Goal: Information Seeking & Learning: Learn about a topic

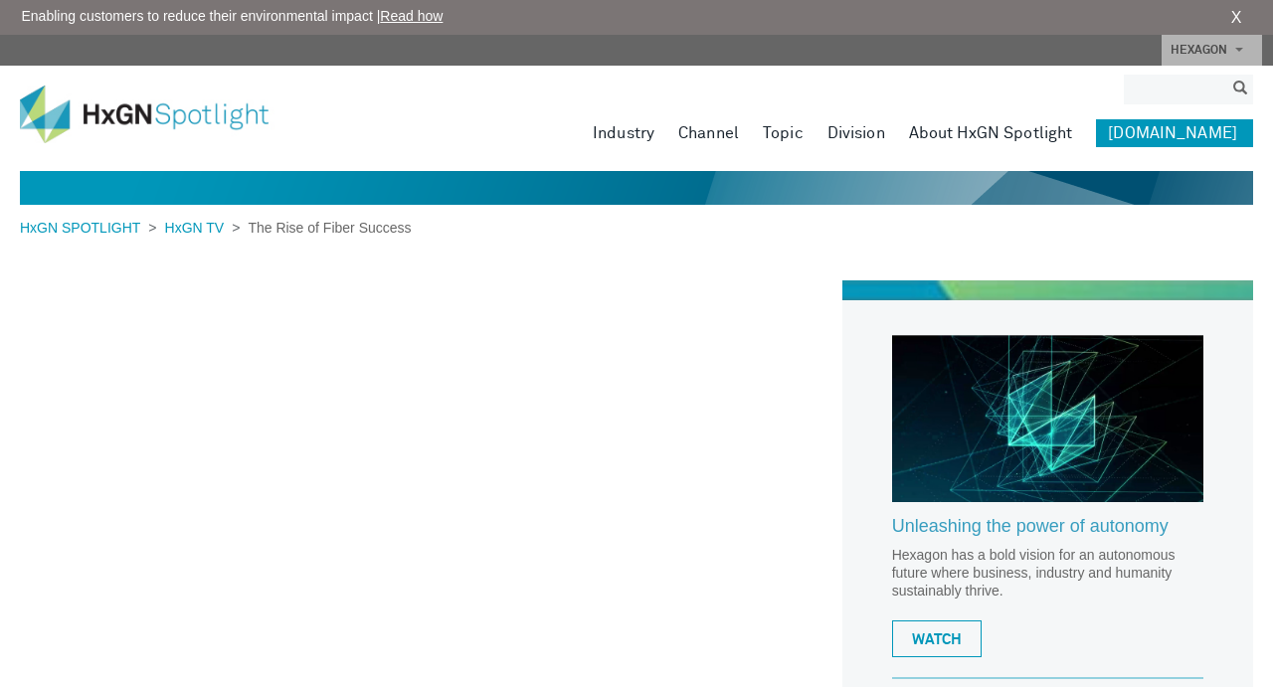
click at [1185, 85] on input "search" at bounding box center [1173, 90] width 99 height 30
type input "********"
click at [1227, 78] on button "submit" at bounding box center [1240, 89] width 26 height 23
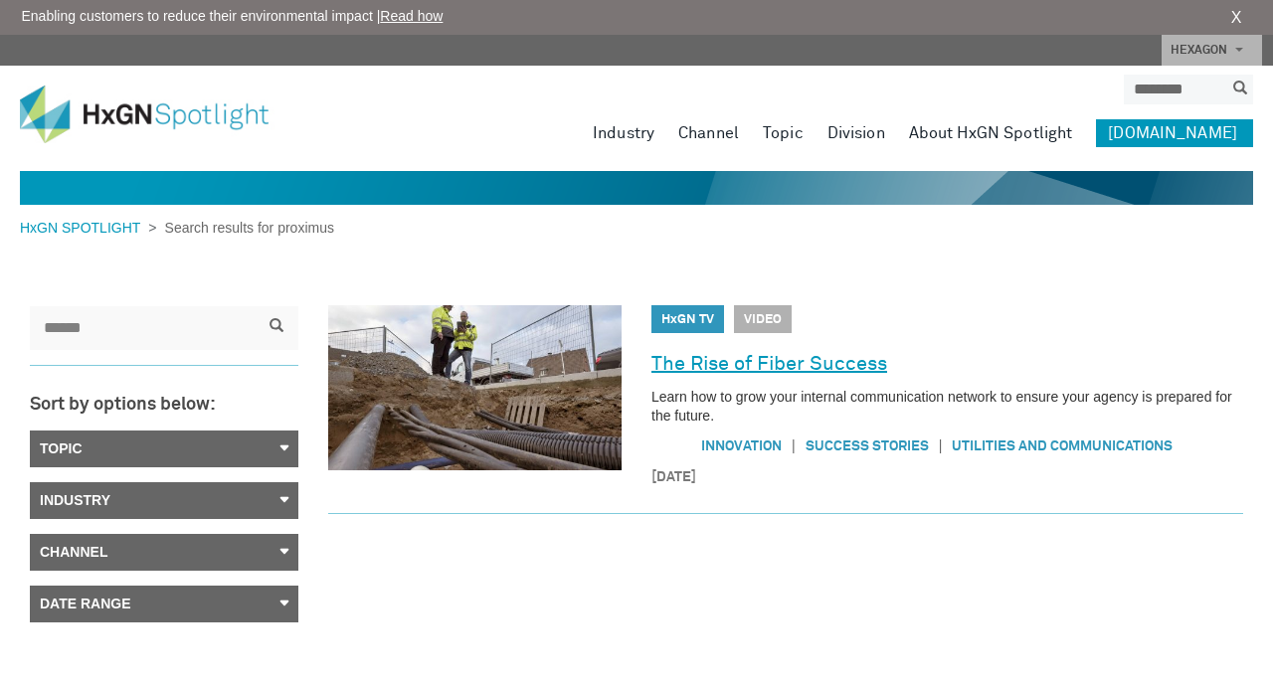
click at [829, 362] on link "The Rise of Fiber Success" at bounding box center [769, 364] width 236 height 32
